Goal: Task Accomplishment & Management: Use online tool/utility

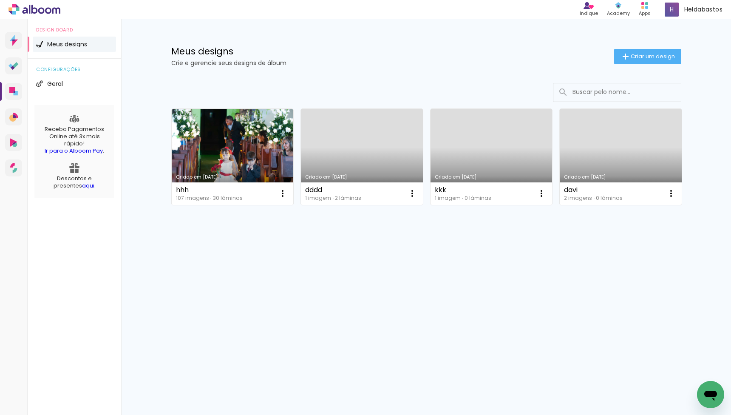
click at [459, 155] on link "Criado em [DATE]" at bounding box center [491, 157] width 122 height 96
